Goal: Find specific page/section: Find specific page/section

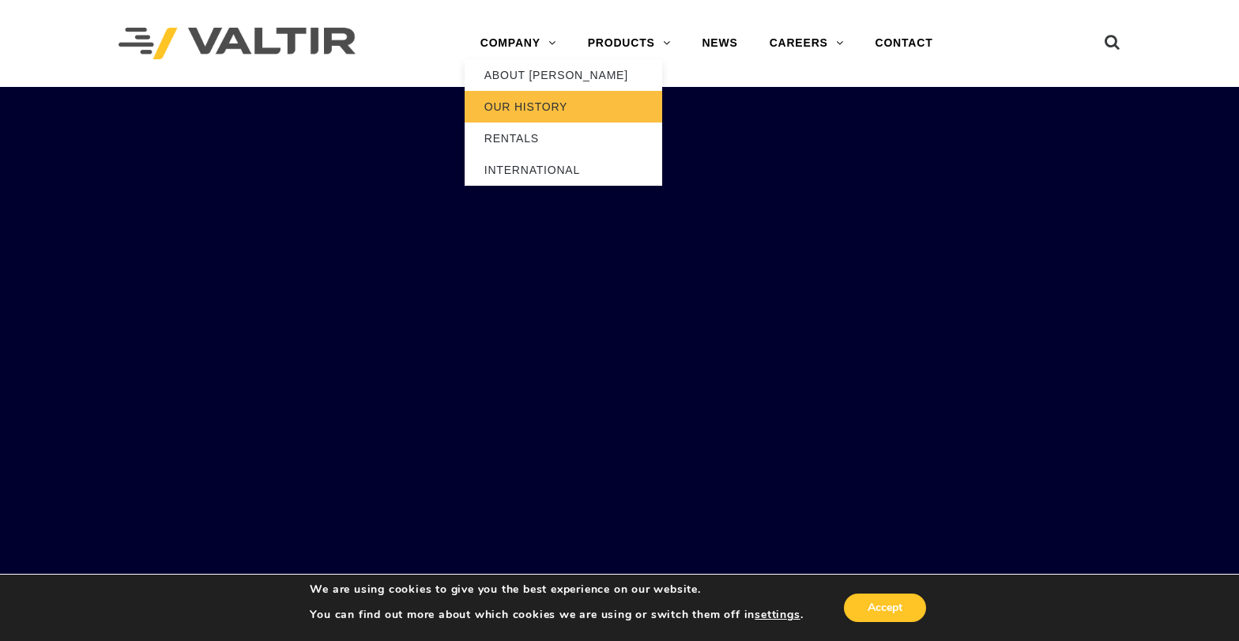
click at [525, 103] on link "OUR HISTORY" at bounding box center [564, 107] width 198 height 32
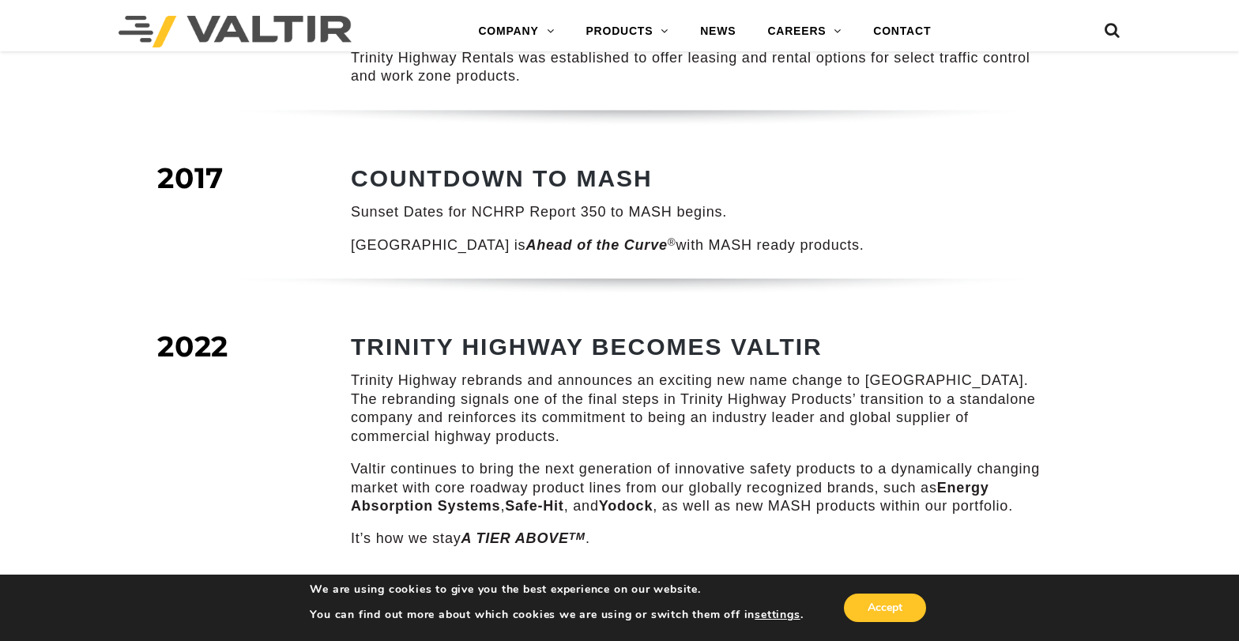
scroll to position [2450, 0]
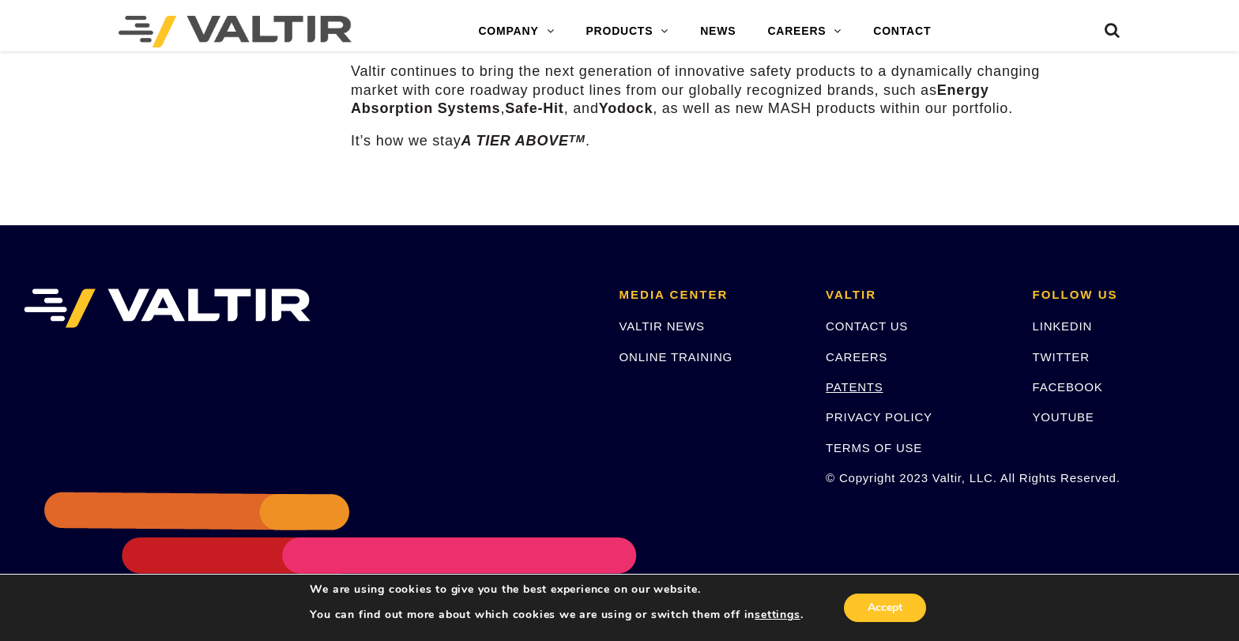
click at [861, 380] on link "PATENTS" at bounding box center [855, 386] width 58 height 13
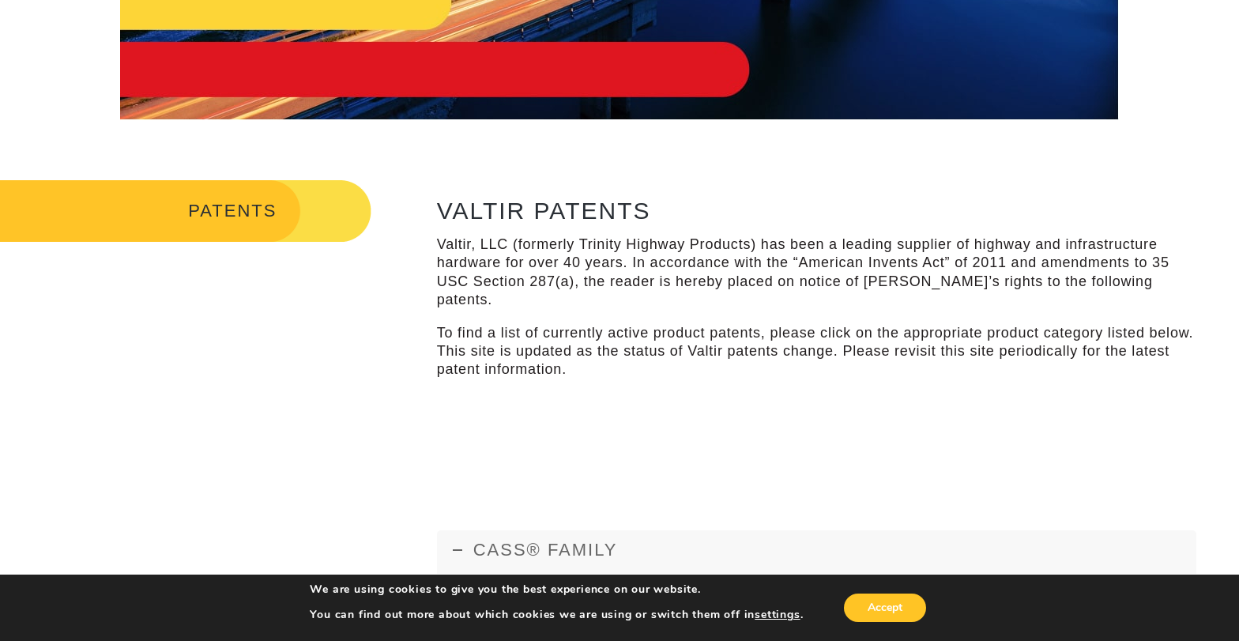
scroll to position [474, 0]
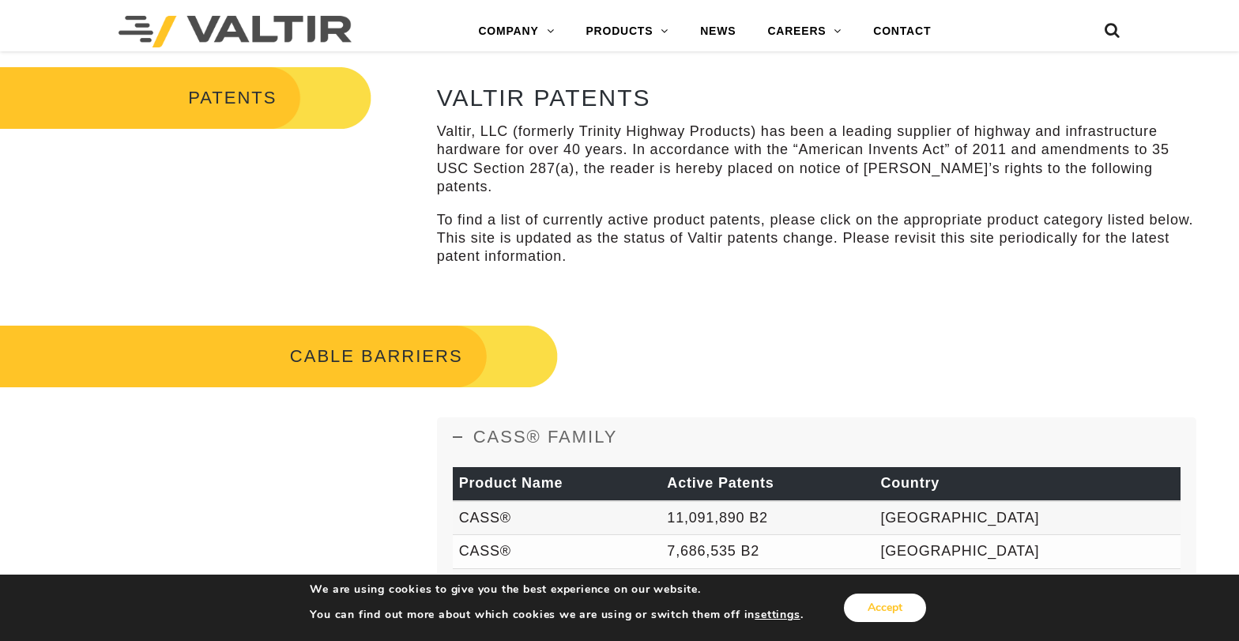
click at [880, 608] on button "Accept" at bounding box center [885, 608] width 82 height 28
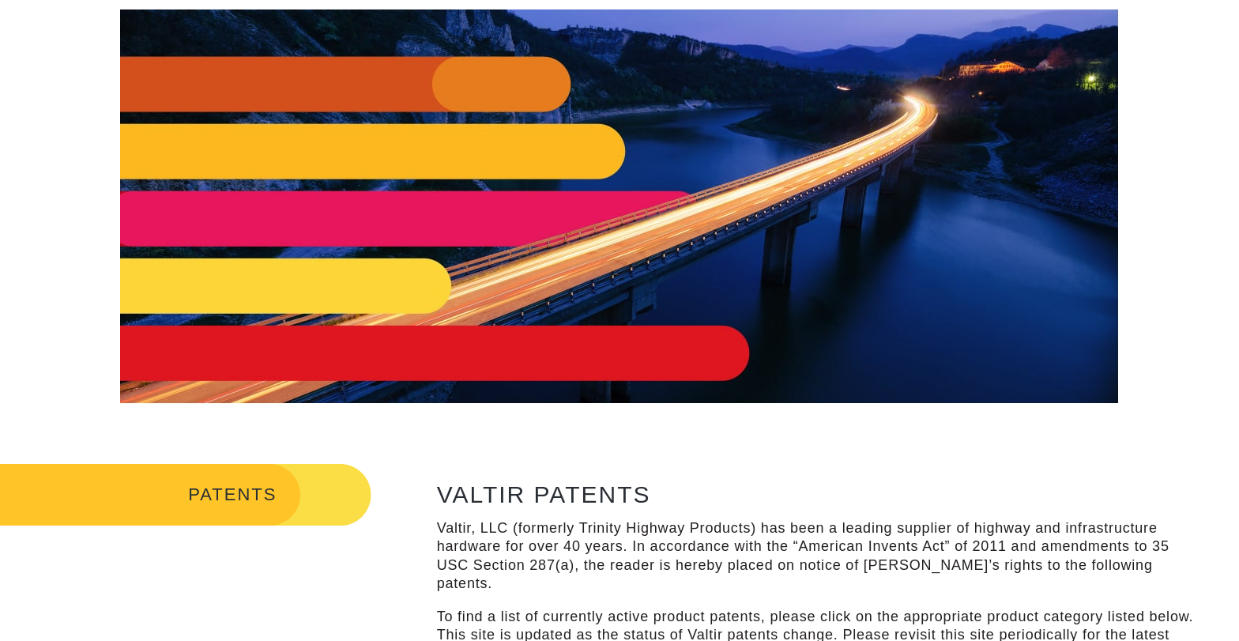
scroll to position [0, 0]
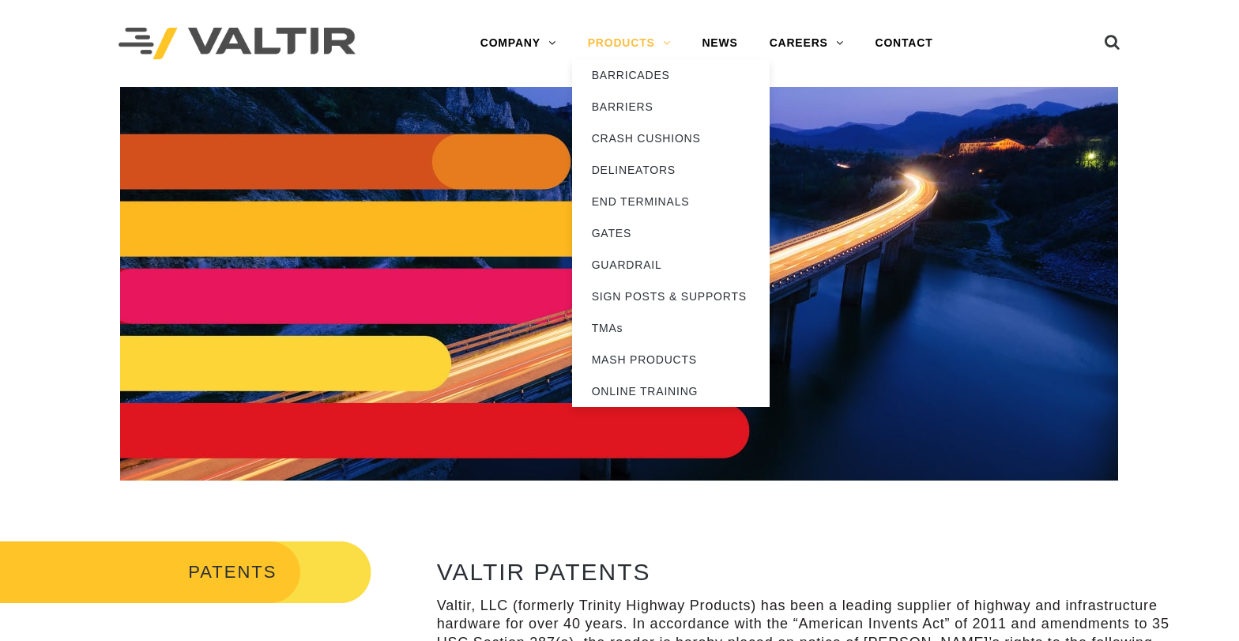
click at [634, 40] on link "PRODUCTS" at bounding box center [629, 44] width 115 height 32
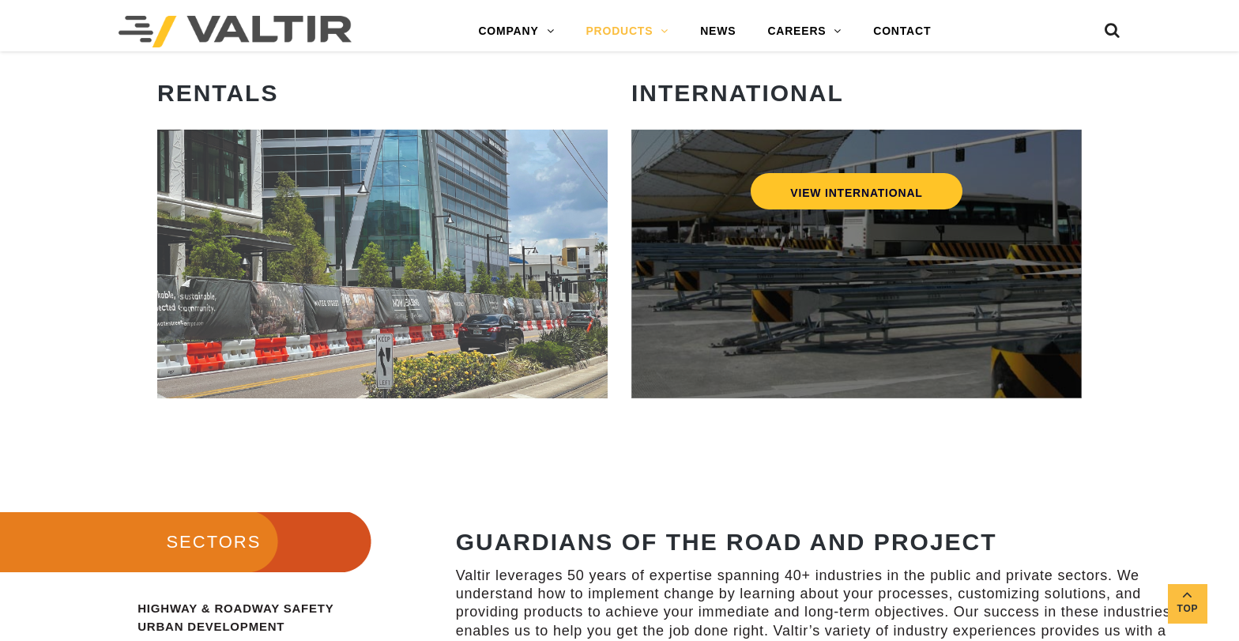
scroll to position [870, 0]
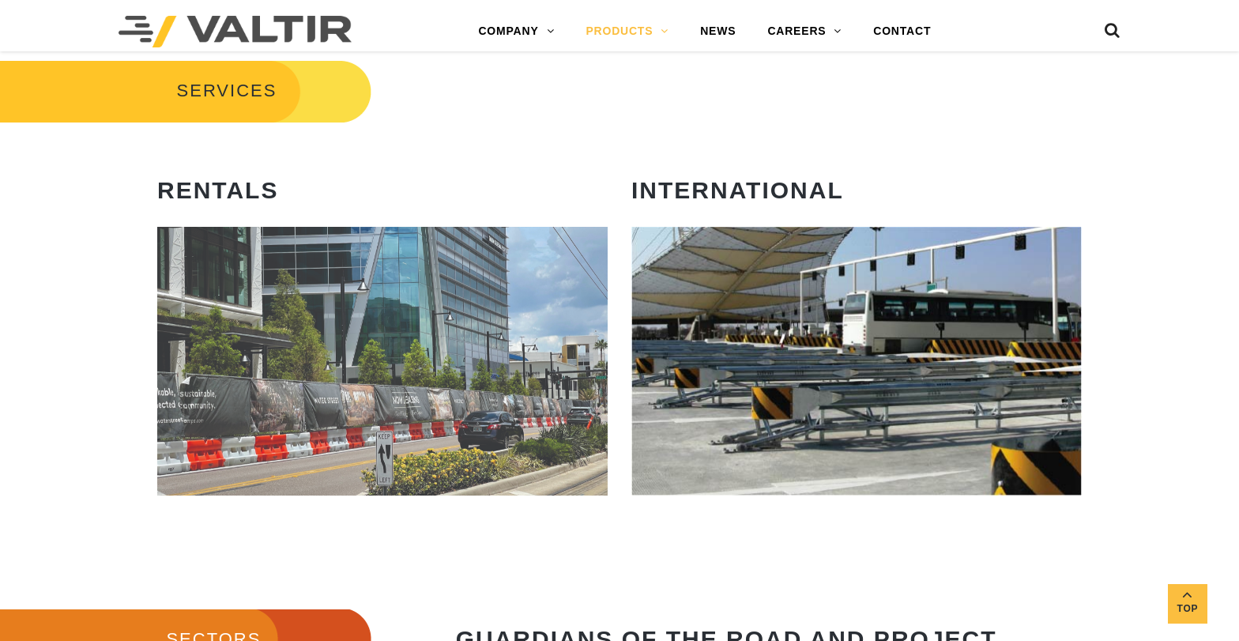
click at [754, 188] on strong "INTERNATIONAL" at bounding box center [738, 190] width 213 height 26
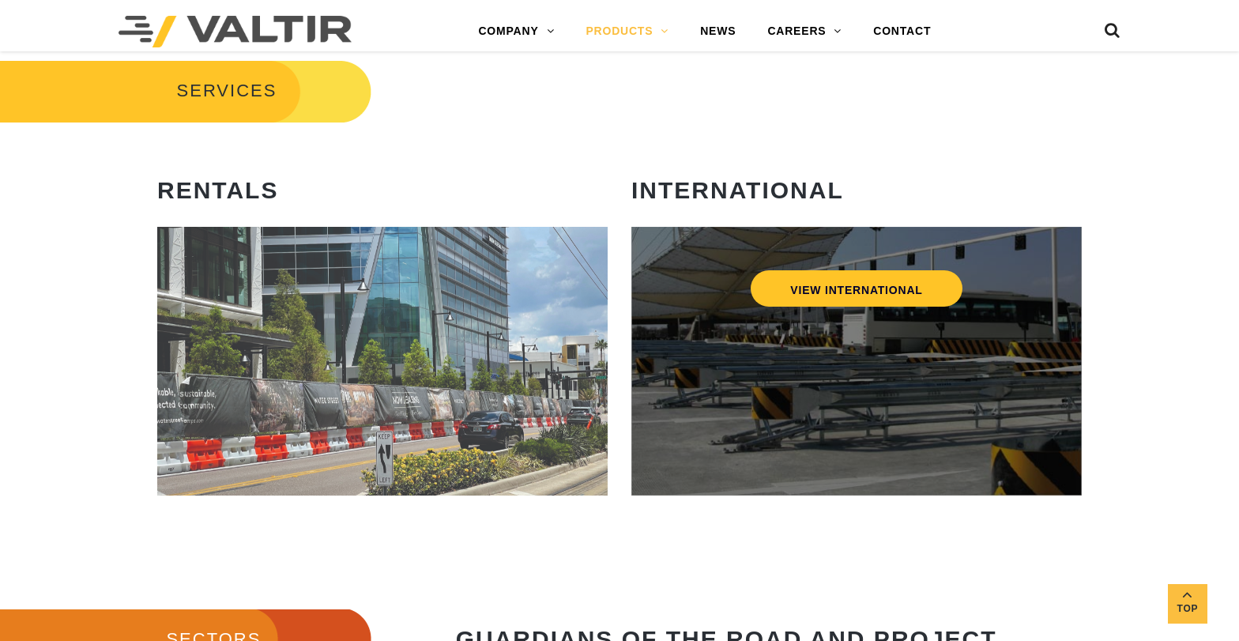
click at [913, 332] on div "VIEW INTERNATIONAL" at bounding box center [857, 361] width 451 height 269
click at [877, 284] on link "VIEW INTERNATIONAL" at bounding box center [856, 288] width 211 height 36
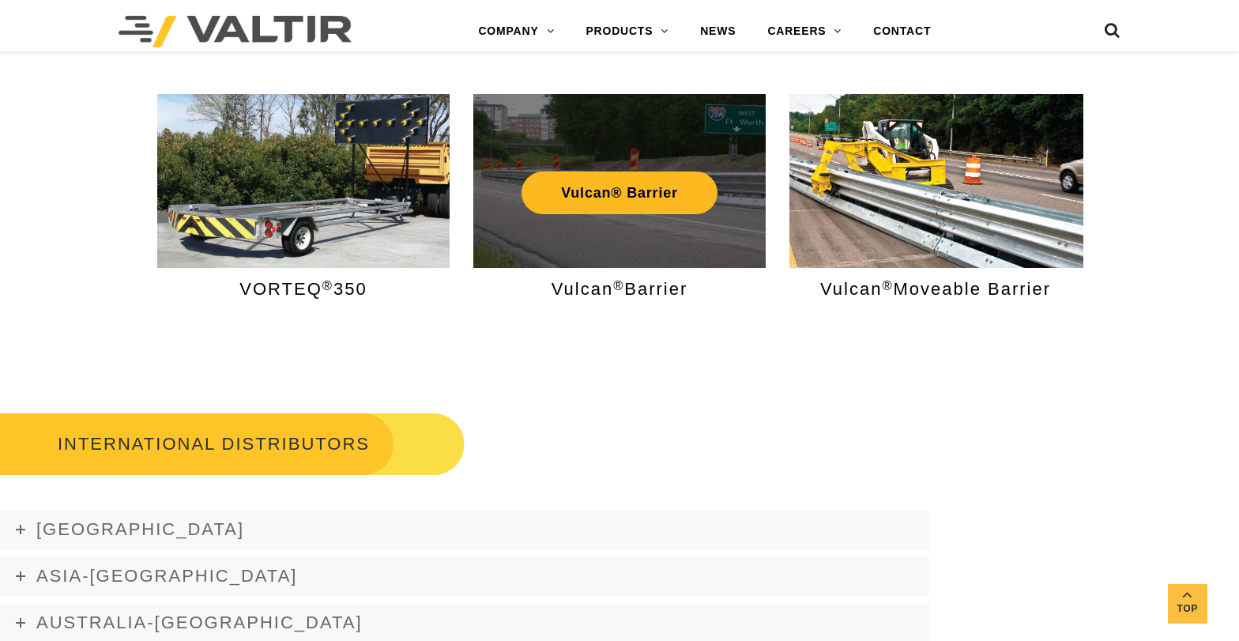
scroll to position [1976, 0]
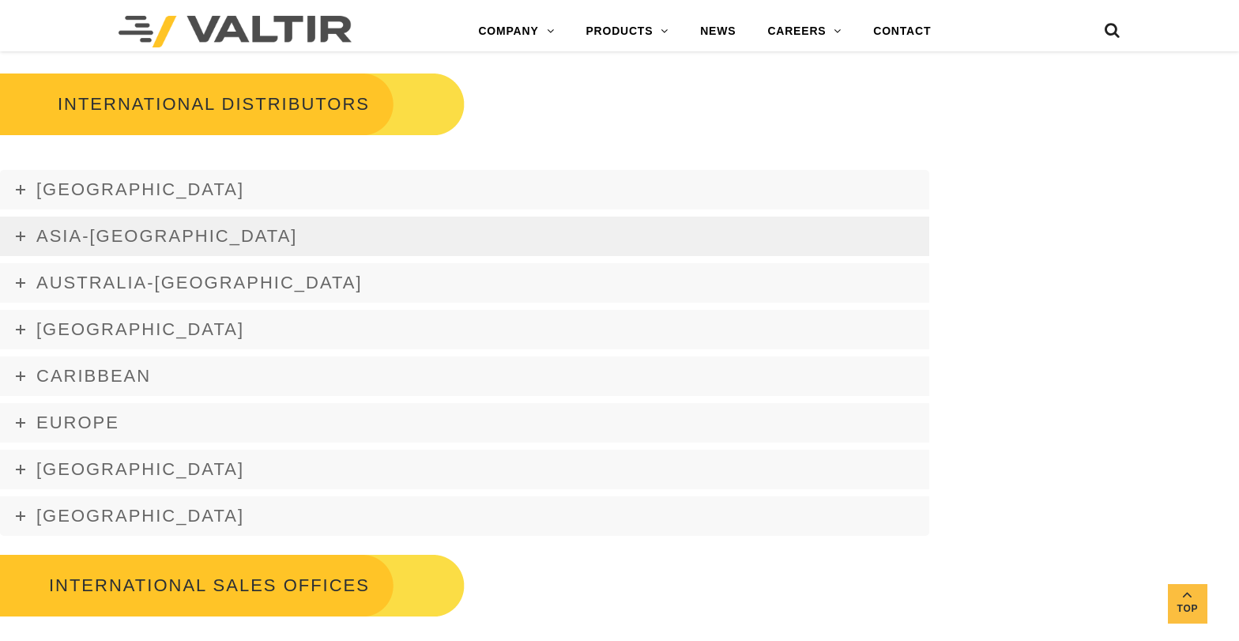
click at [123, 231] on span "Asia-[GEOGRAPHIC_DATA]" at bounding box center [166, 236] width 261 height 20
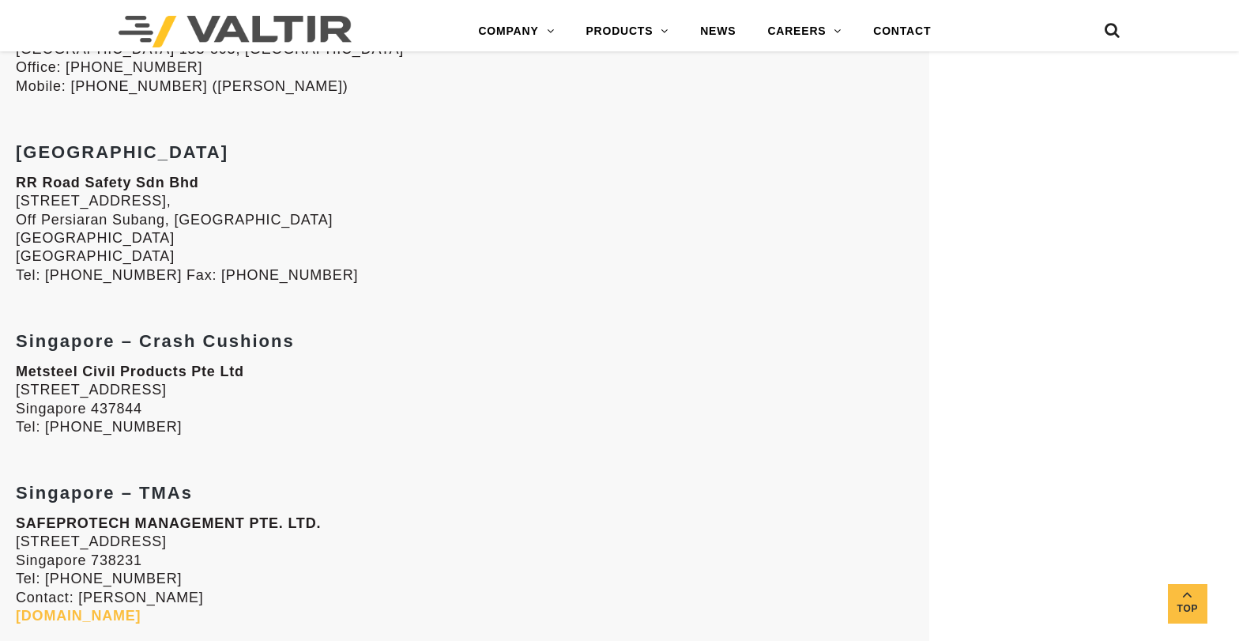
scroll to position [2925, 0]
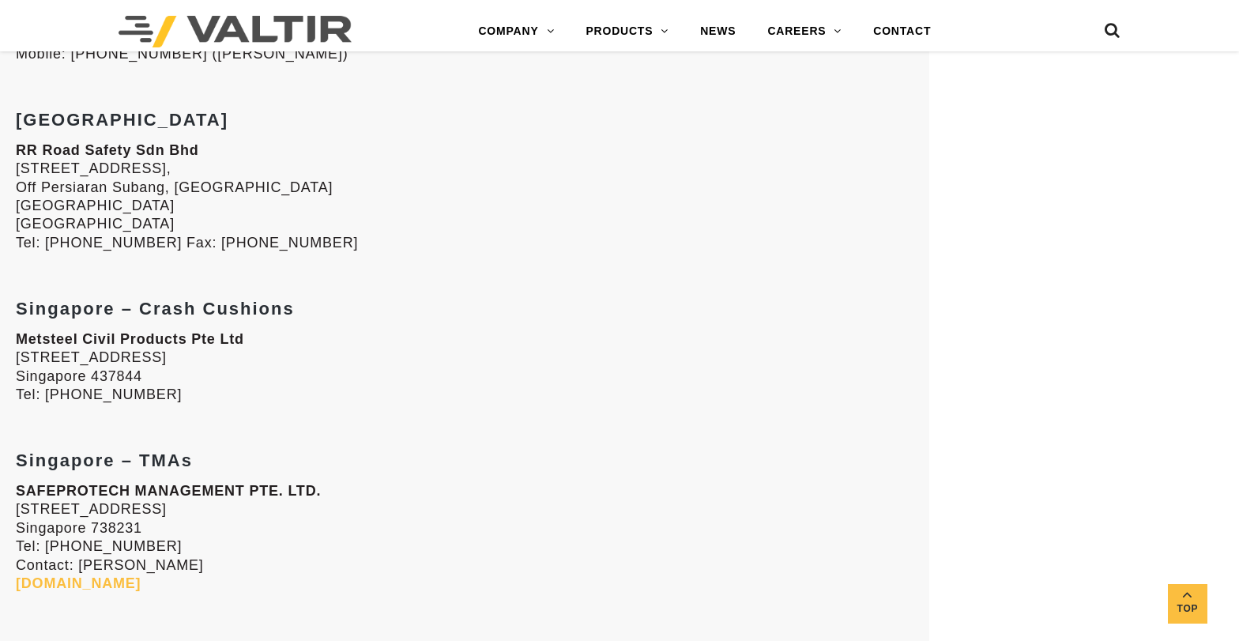
click at [685, 132] on div "China (TMAs) Jiangsu HRM Import & Export Co., Ltd [STREET_ADDRESS][PERSON_NAME]…" at bounding box center [465, 154] width 898 height 1672
